Goal: Task Accomplishment & Management: Use online tool/utility

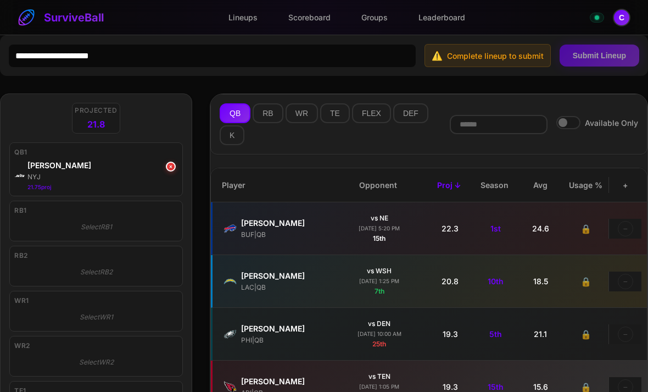
click at [264, 117] on button "RB" at bounding box center [268, 113] width 30 height 20
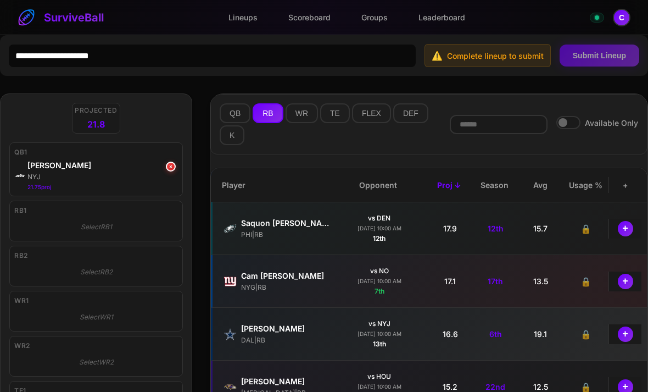
scroll to position [210, 0]
click at [627, 281] on button "+" at bounding box center [625, 281] width 15 height 15
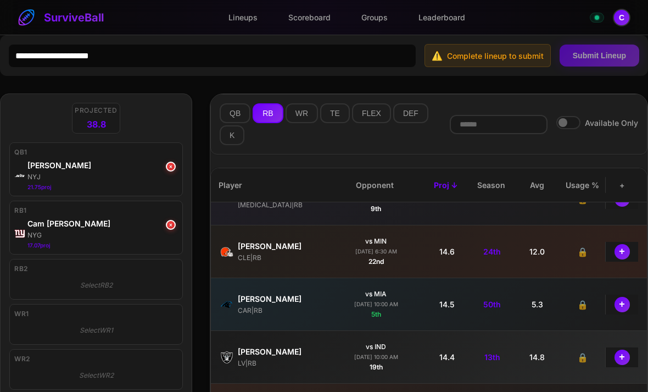
scroll to position [347, 3]
click at [625, 309] on button "+" at bounding box center [622, 303] width 15 height 15
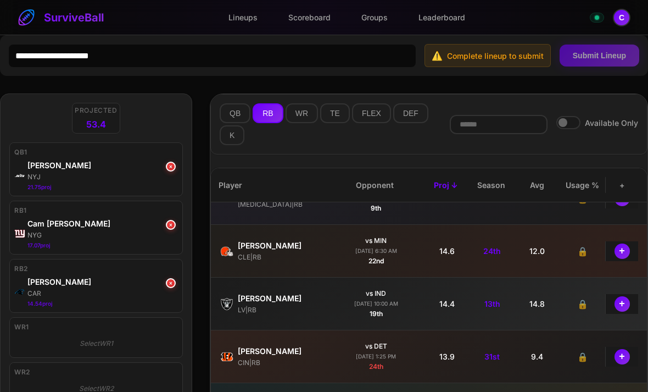
click at [299, 116] on button "WR" at bounding box center [302, 113] width 32 height 20
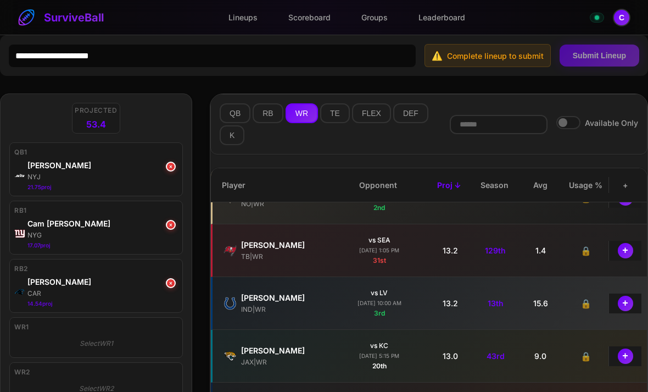
scroll to position [717, 0]
click at [622, 302] on button "+" at bounding box center [625, 301] width 15 height 15
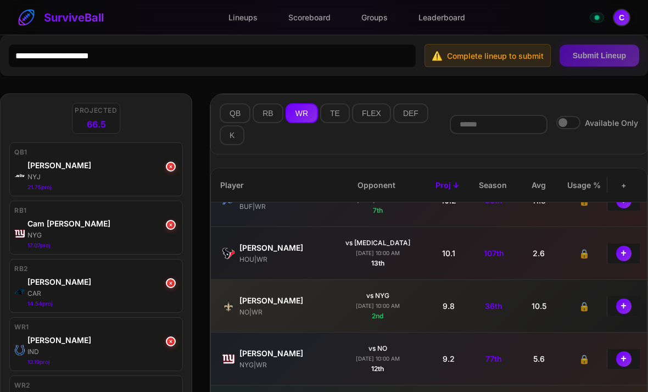
scroll to position [1558, 2]
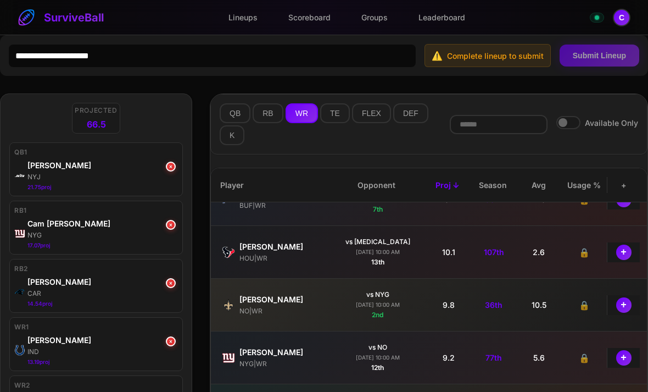
click at [622, 305] on button "+" at bounding box center [623, 304] width 15 height 15
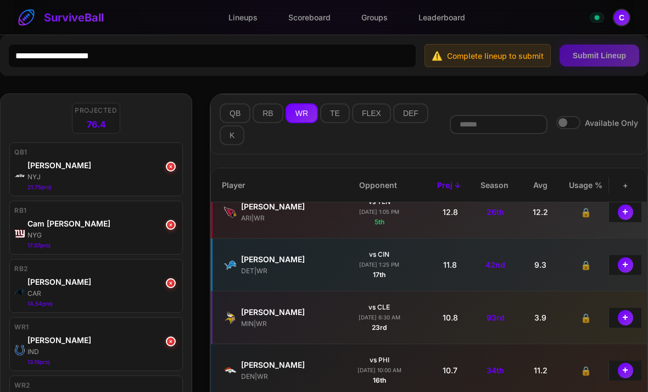
scroll to position [0, 0]
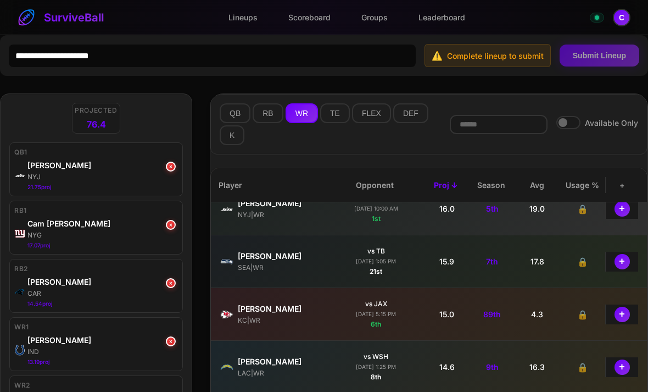
click at [619, 318] on button "+" at bounding box center [622, 314] width 15 height 15
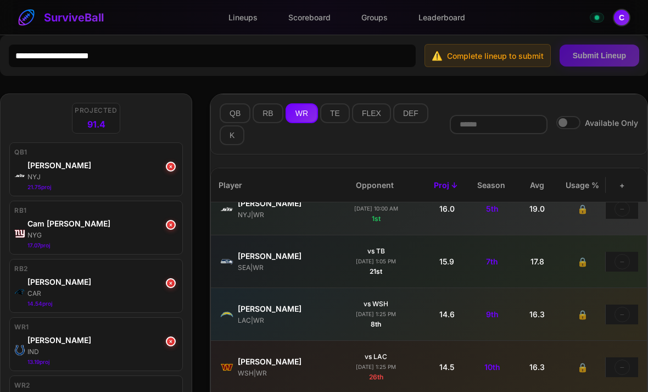
click at [336, 114] on button "TE" at bounding box center [335, 113] width 30 height 20
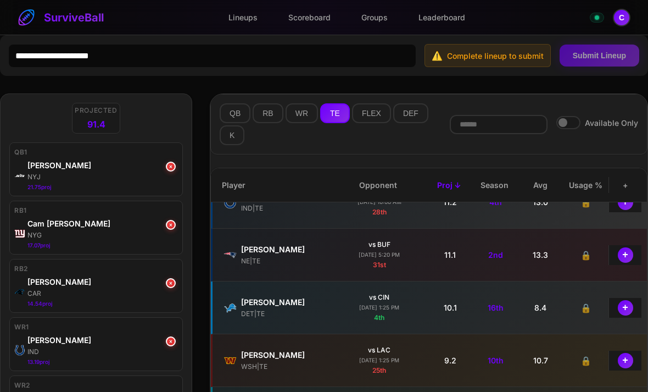
click at [623, 312] on button "+" at bounding box center [625, 307] width 15 height 15
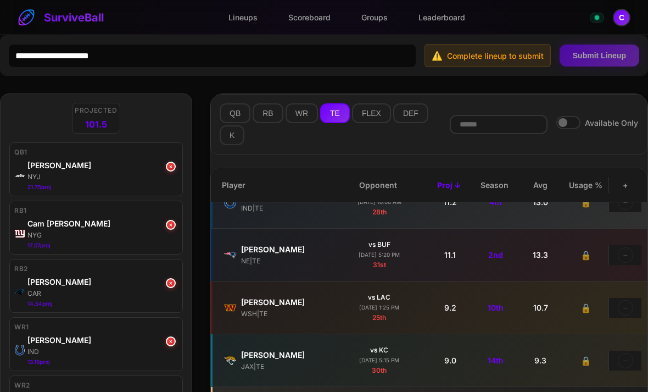
click at [404, 115] on button "DEF" at bounding box center [410, 113] width 35 height 20
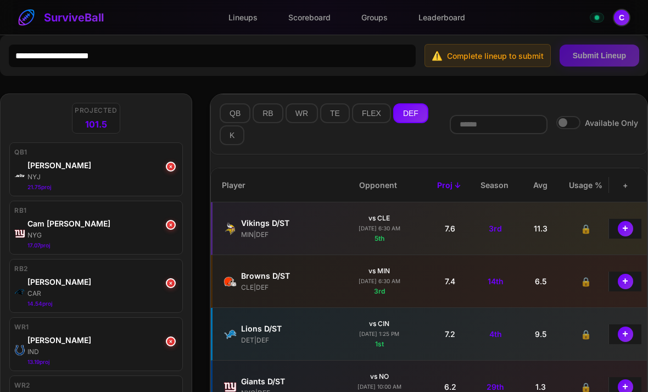
click at [628, 232] on button "+" at bounding box center [625, 228] width 15 height 15
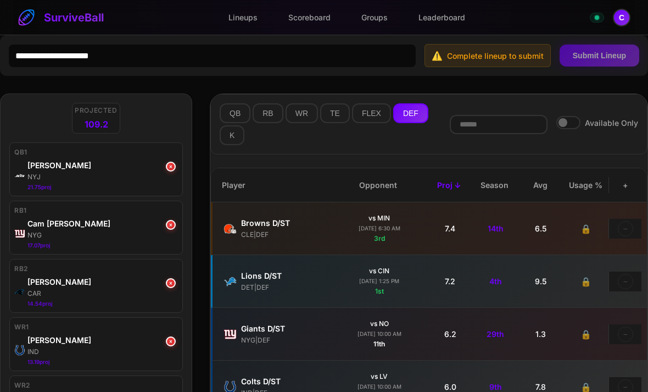
click at [231, 141] on button "K" at bounding box center [232, 135] width 25 height 20
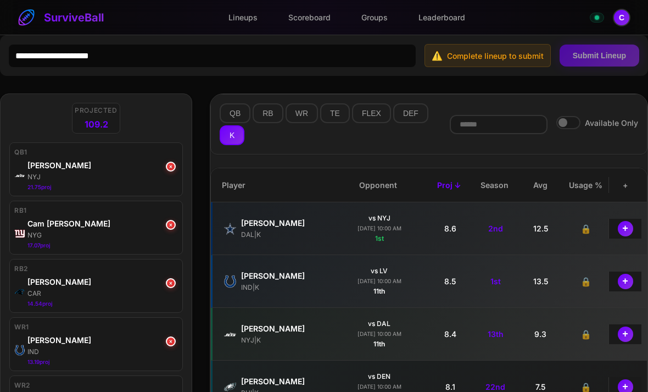
click at [626, 281] on button "+" at bounding box center [625, 281] width 15 height 15
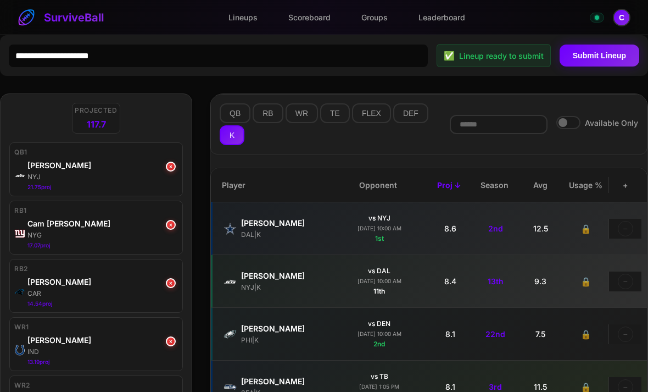
click at [595, 57] on button "Submit Lineup" at bounding box center [600, 55] width 80 height 22
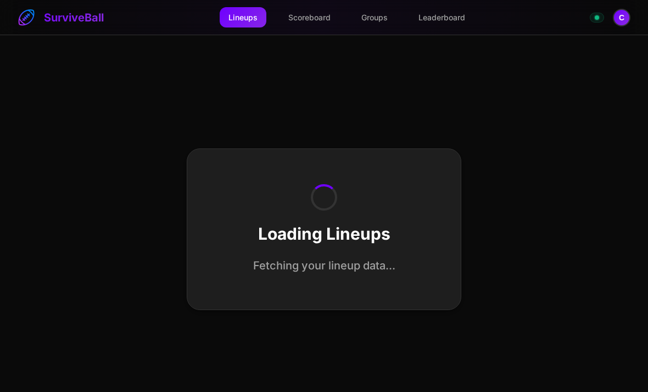
select select "**********"
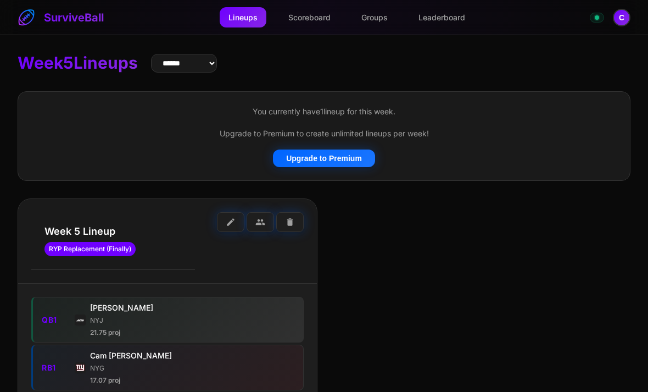
click at [443, 21] on link "Leaderboard" at bounding box center [442, 17] width 64 height 20
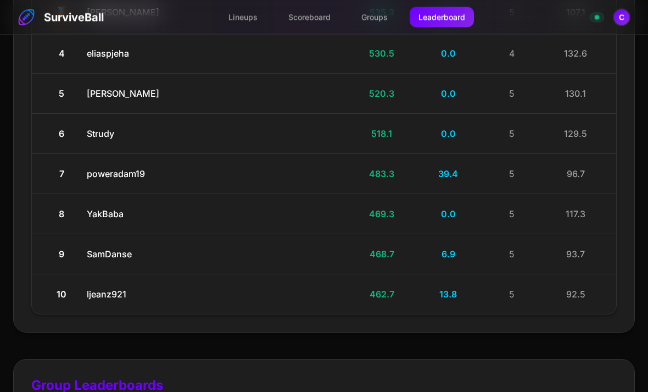
scroll to position [399, 0]
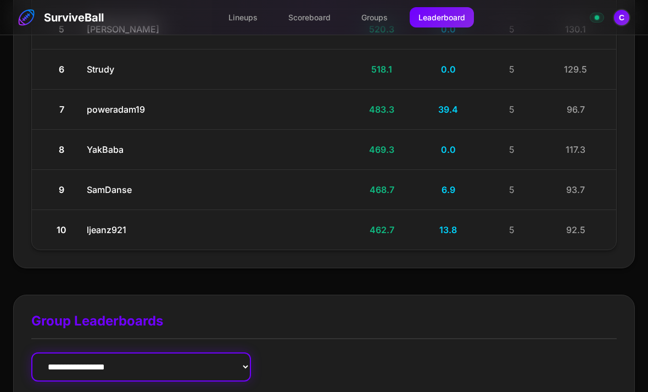
click at [69, 352] on select "**********" at bounding box center [141, 366] width 220 height 29
select select "**********"
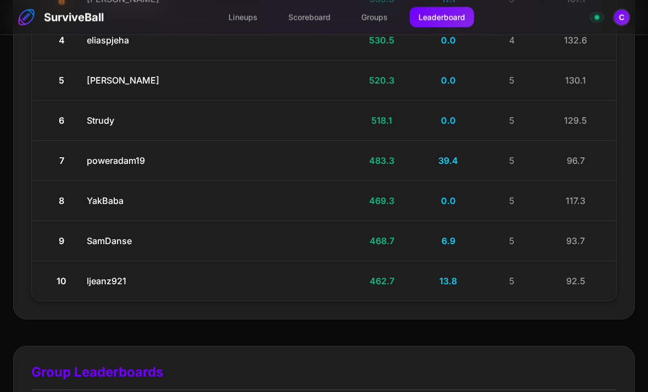
scroll to position [347, 0]
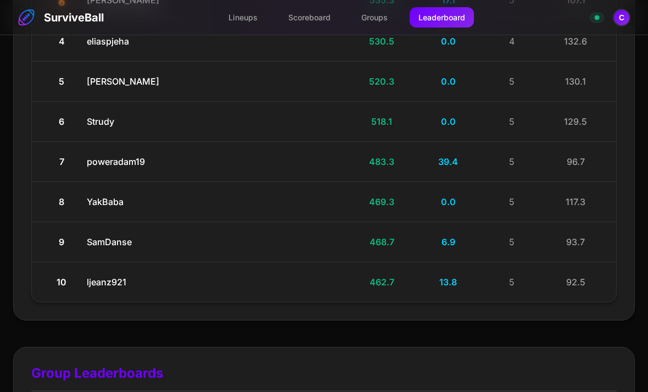
click at [236, 18] on link "Lineups" at bounding box center [243, 17] width 47 height 20
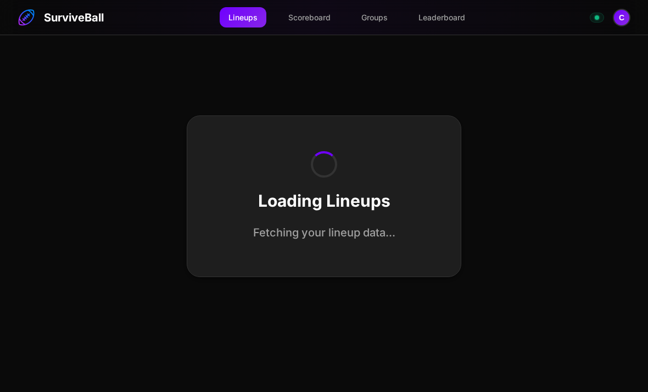
select select "**********"
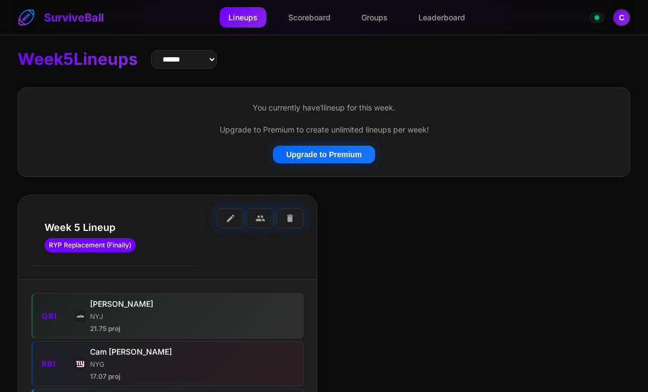
scroll to position [15, 0]
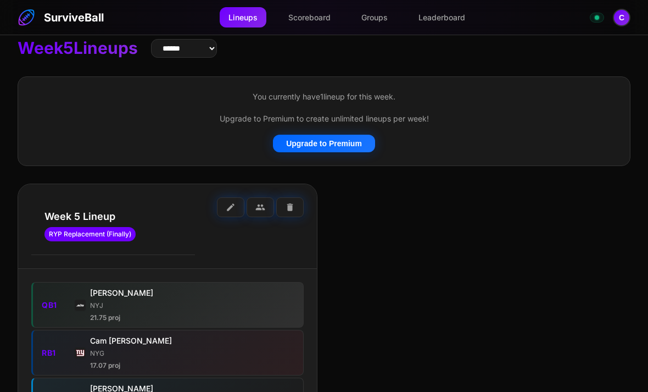
click at [231, 210] on span "edit" at bounding box center [231, 207] width 10 height 10
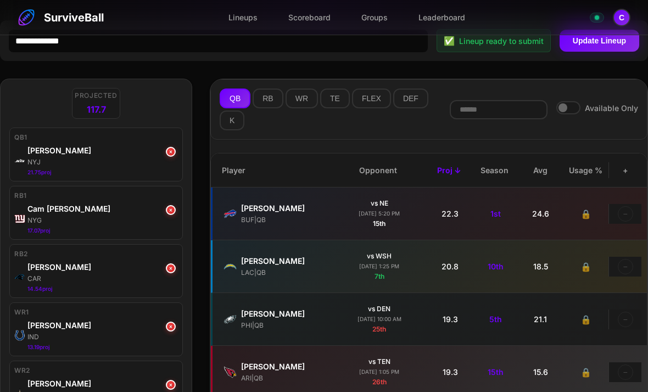
click at [298, 101] on button "WR" at bounding box center [302, 98] width 32 height 20
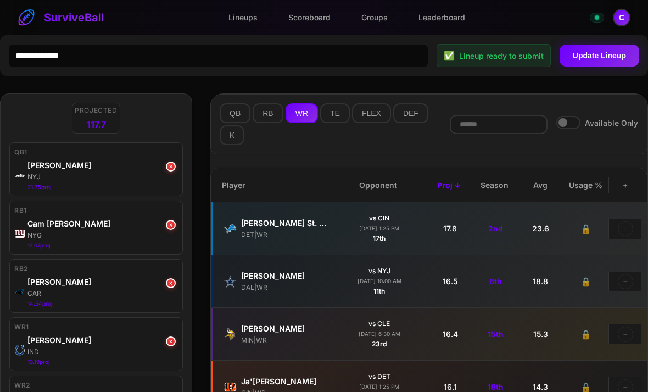
click at [620, 16] on button "C" at bounding box center [622, 18] width 18 height 18
